Goal: Information Seeking & Learning: Find specific fact

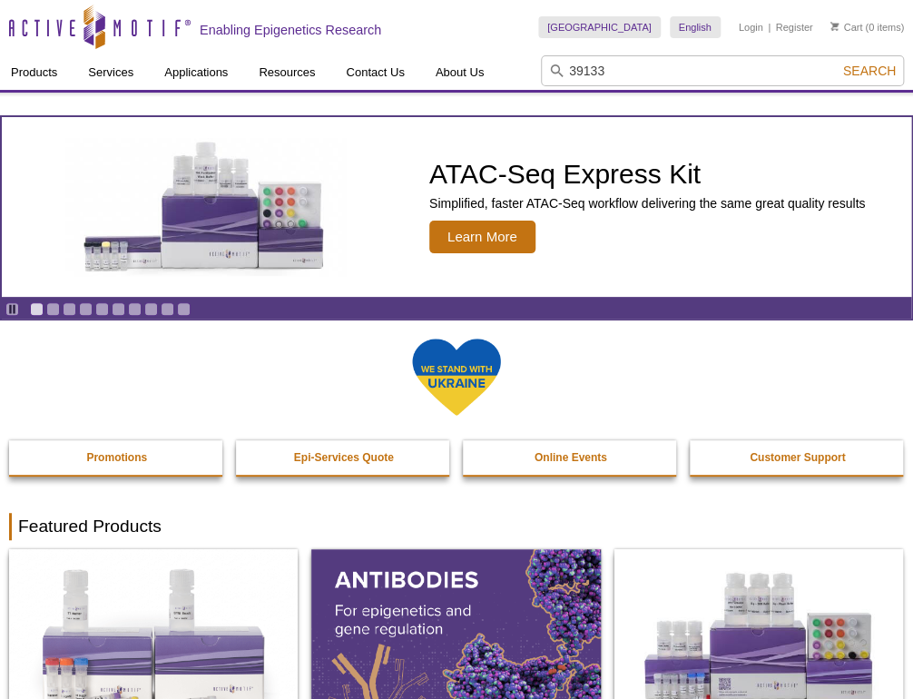
type input "39133"
click at [838, 63] on button "Search" at bounding box center [870, 71] width 64 height 16
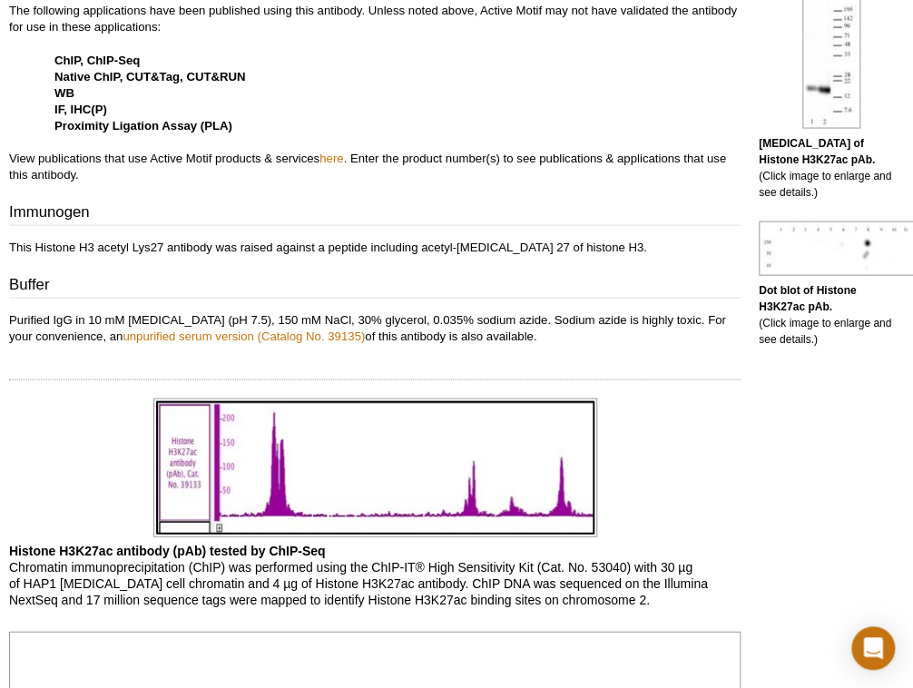
scroll to position [944, 0]
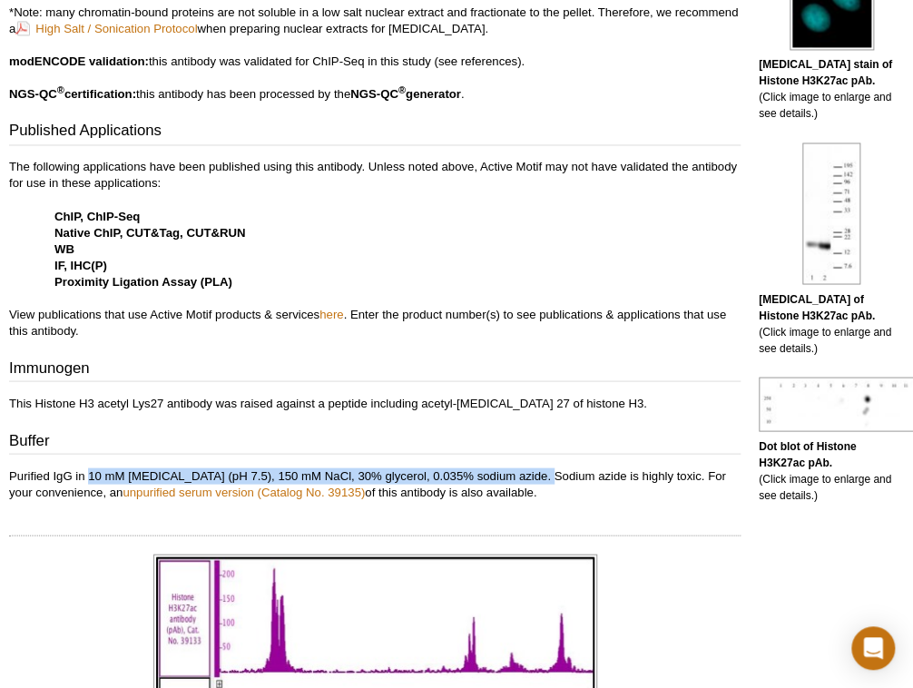
drag, startPoint x: 546, startPoint y: 475, endPoint x: 91, endPoint y: 474, distance: 454.9
click at [91, 474] on p "Purified IgG in 10 mM [MEDICAL_DATA] (pH 7.5), 150 mM NaCl, 30% glycerol, 0.035…" at bounding box center [375, 484] width 732 height 33
drag, startPoint x: 91, startPoint y: 474, endPoint x: 102, endPoint y: 474, distance: 10.9
copy p "10 mM [MEDICAL_DATA] (pH 7.5), 150 mM NaCl, 30% glycerol, 0.035% sodium azide"
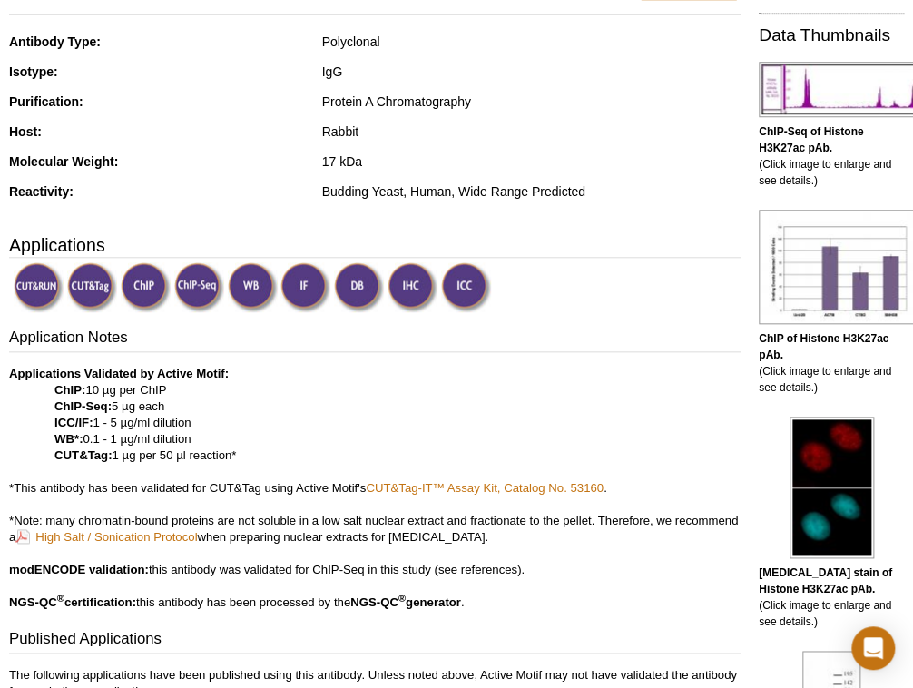
scroll to position [0, 0]
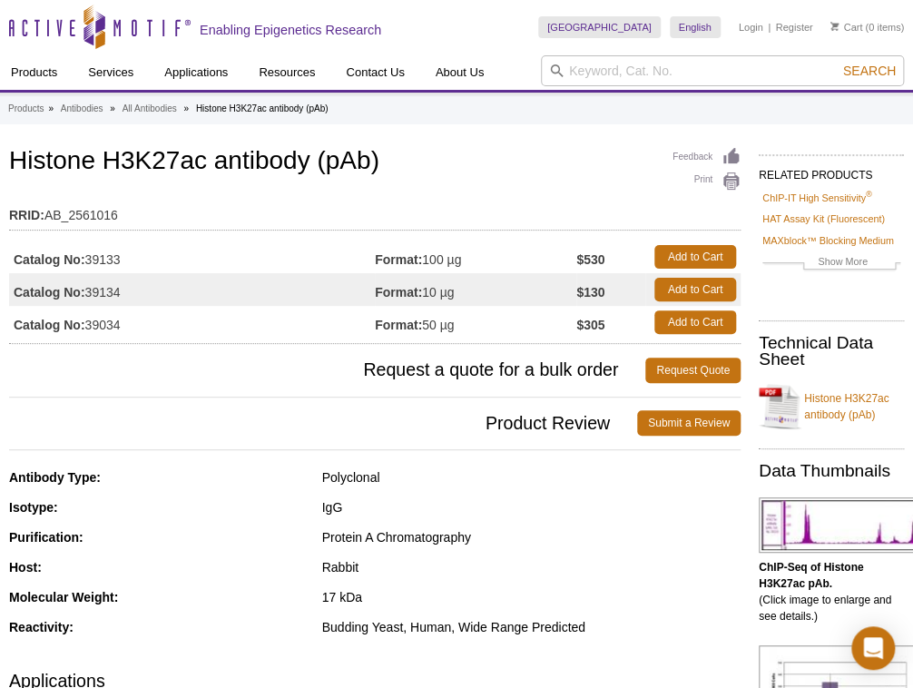
click at [559, 75] on icon at bounding box center [557, 71] width 14 height 14
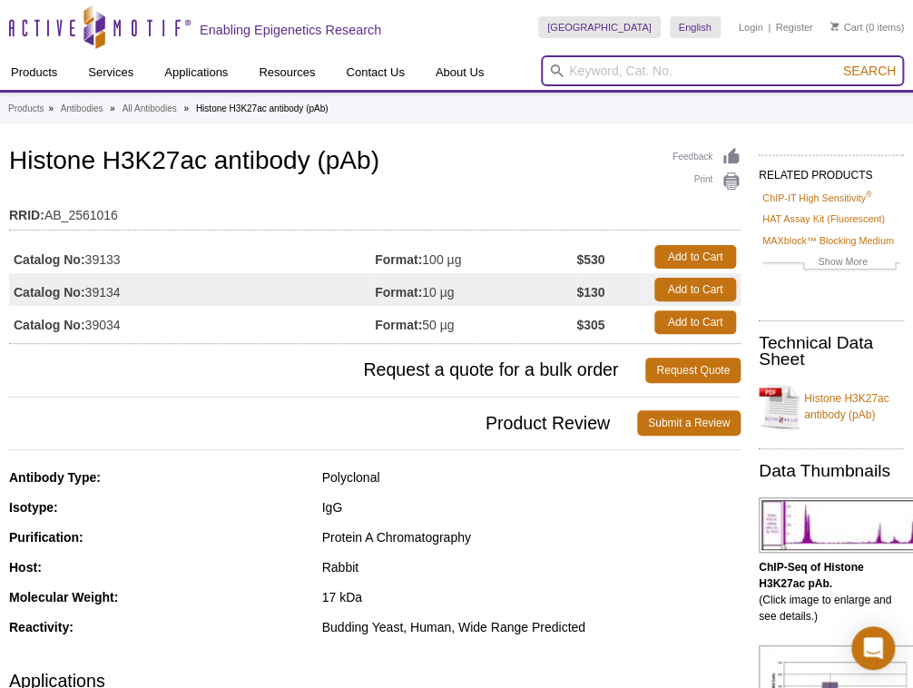
click at [583, 73] on input "search" at bounding box center [722, 70] width 363 height 31
click at [632, 68] on input "search" at bounding box center [722, 70] width 363 height 31
click at [838, 63] on button "Search" at bounding box center [870, 71] width 64 height 16
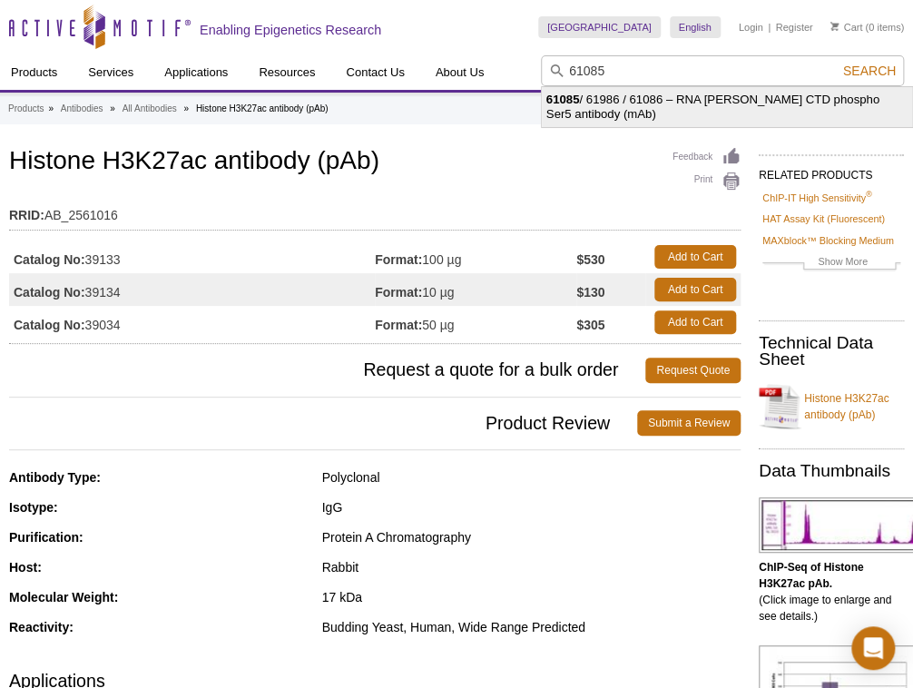
click at [646, 96] on li "61085 / 61986 / 61086 – RNA [PERSON_NAME] CTD phospho Ser5 antibody (mAb)" at bounding box center [727, 107] width 370 height 40
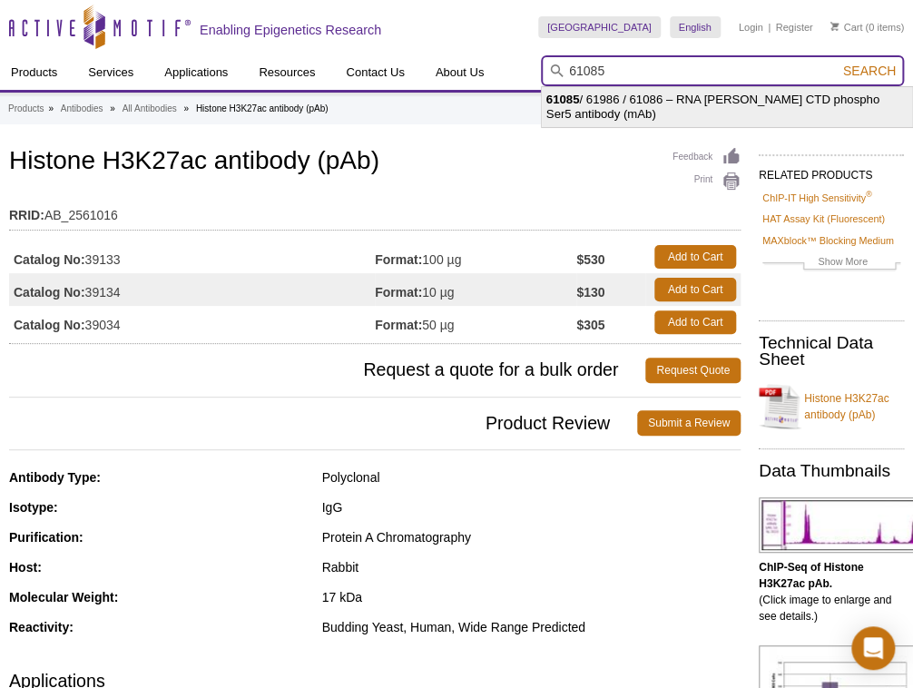
type input "61085 / 61986 / 61086 – RNA [PERSON_NAME] CTD phospho Ser5 antibody (mAb)"
